Goal: Information Seeking & Learning: Learn about a topic

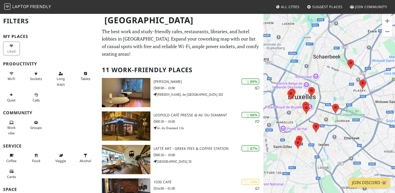
drag, startPoint x: 291, startPoint y: 154, endPoint x: 289, endPoint y: 154, distance: 2.6
click at [289, 154] on div at bounding box center [329, 109] width 132 height 193
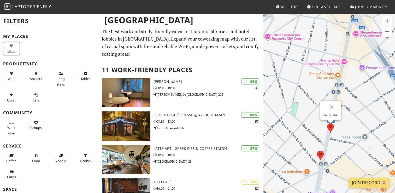
click at [331, 130] on img at bounding box center [330, 128] width 7 height 10
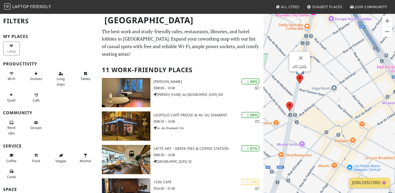
drag, startPoint x: 311, startPoint y: 140, endPoint x: 274, endPoint y: 84, distance: 67.3
click at [274, 84] on div "JAT’ Café." at bounding box center [329, 109] width 132 height 193
click at [290, 106] on img at bounding box center [289, 107] width 7 height 10
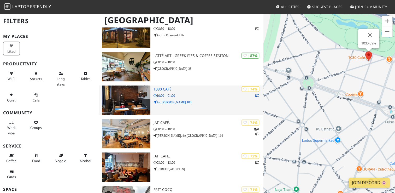
scroll to position [97, 0]
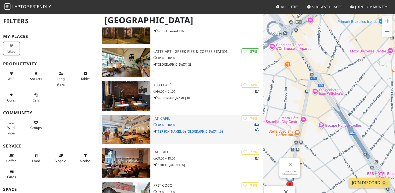
click at [199, 122] on p "08:00 – 18:00" at bounding box center [208, 124] width 110 height 5
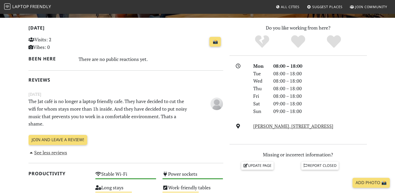
scroll to position [105, 0]
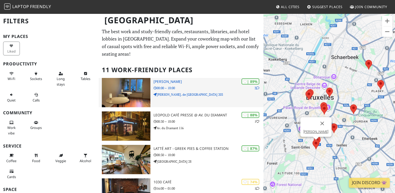
click at [203, 85] on p "08:00 – 18:00" at bounding box center [208, 87] width 110 height 5
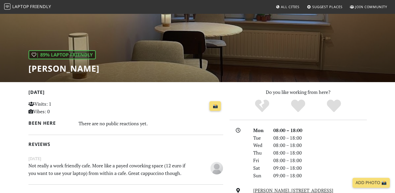
scroll to position [97, 0]
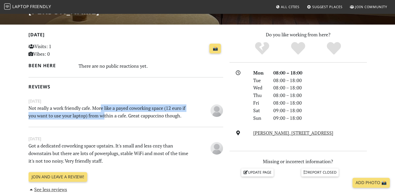
drag, startPoint x: 101, startPoint y: 108, endPoint x: 105, endPoint y: 114, distance: 7.4
click at [105, 114] on p "Not really a work friendly cafe. More like a payed coworking space (12 euro if …" at bounding box center [109, 111] width 168 height 15
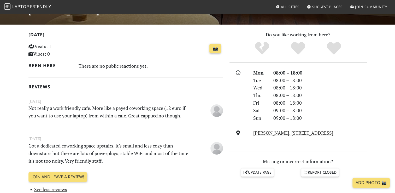
drag, startPoint x: 105, startPoint y: 114, endPoint x: 118, endPoint y: 119, distance: 13.8
click at [118, 119] on p "Not really a work friendly cafe. More like a payed coworking space (12 euro if …" at bounding box center [109, 111] width 168 height 15
